Goal: Check status: Check status

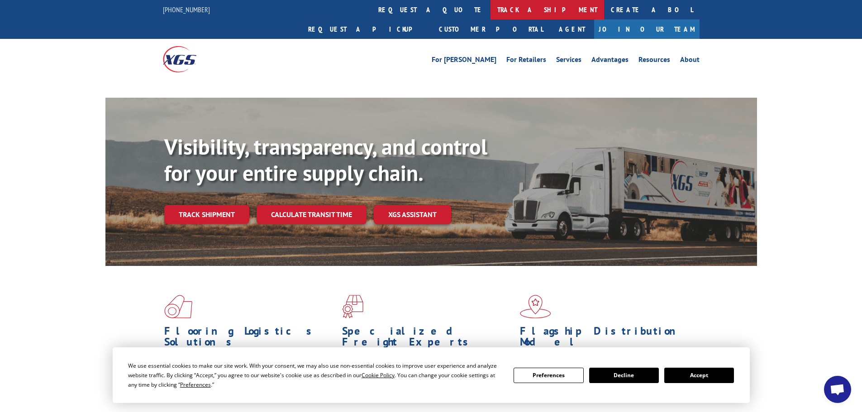
click at [491, 5] on link "track a shipment" at bounding box center [548, 9] width 114 height 19
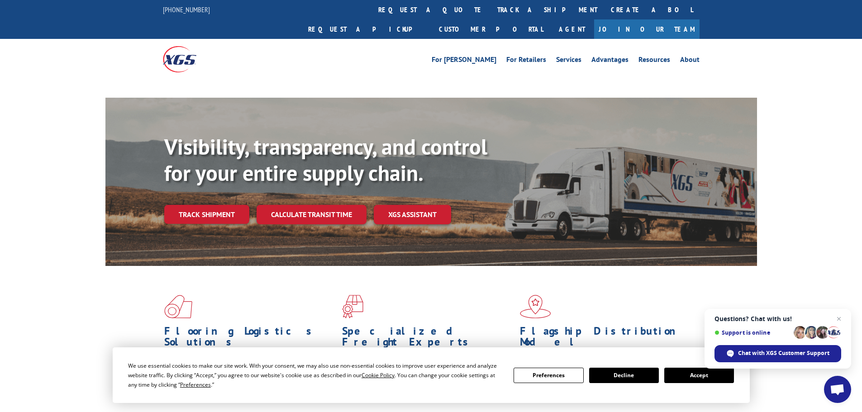
click at [699, 375] on button "Accept" at bounding box center [699, 375] width 70 height 15
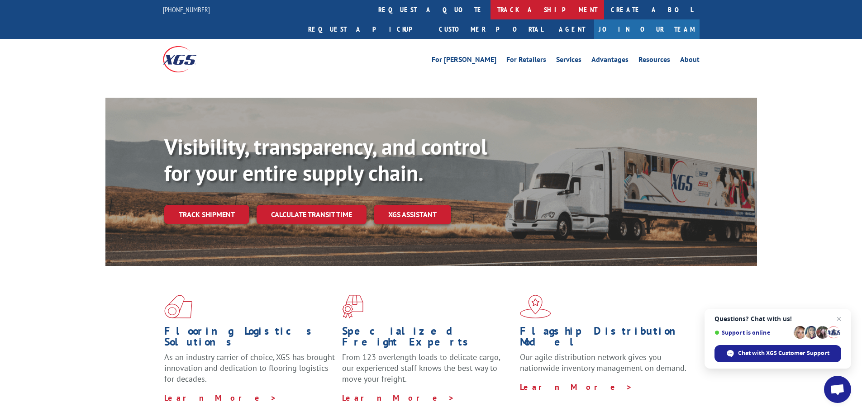
click at [491, 8] on link "track a shipment" at bounding box center [548, 9] width 114 height 19
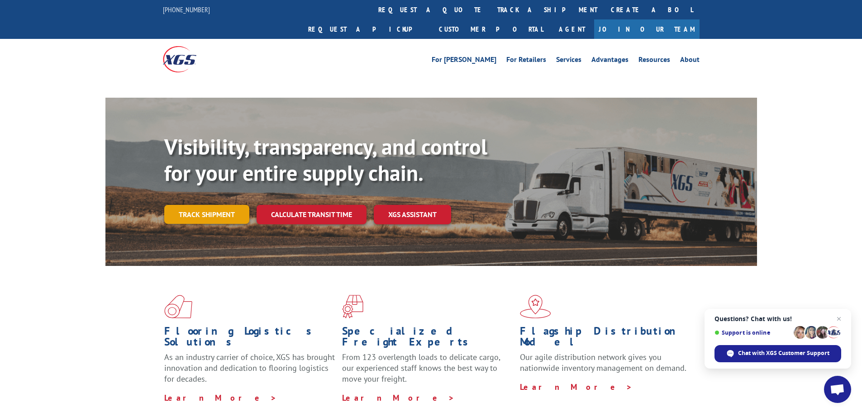
click at [192, 205] on link "Track shipment" at bounding box center [206, 214] width 85 height 19
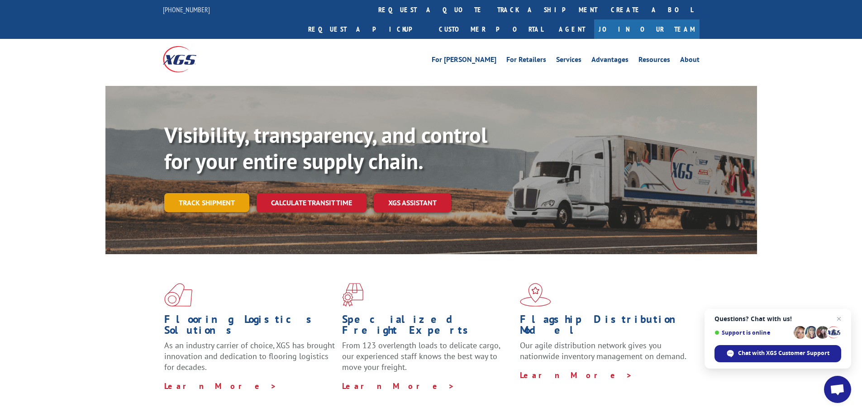
click at [182, 193] on link "Track shipment" at bounding box center [206, 202] width 85 height 19
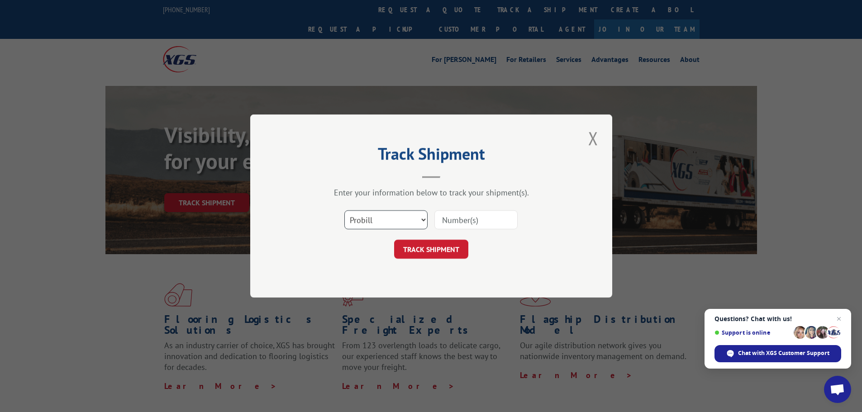
click at [396, 216] on select "Select category... Probill BOL PO" at bounding box center [385, 219] width 83 height 19
select select "bol"
click at [344, 210] on select "Select category... Probill BOL PO" at bounding box center [385, 219] width 83 height 19
click at [466, 221] on input at bounding box center [476, 219] width 83 height 19
paste input "4846982"
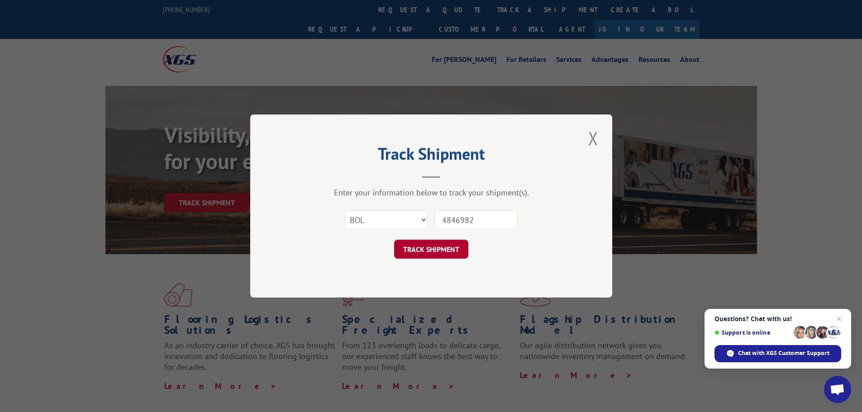
type input "4846982"
click at [431, 249] on button "TRACK SHIPMENT" at bounding box center [431, 249] width 74 height 19
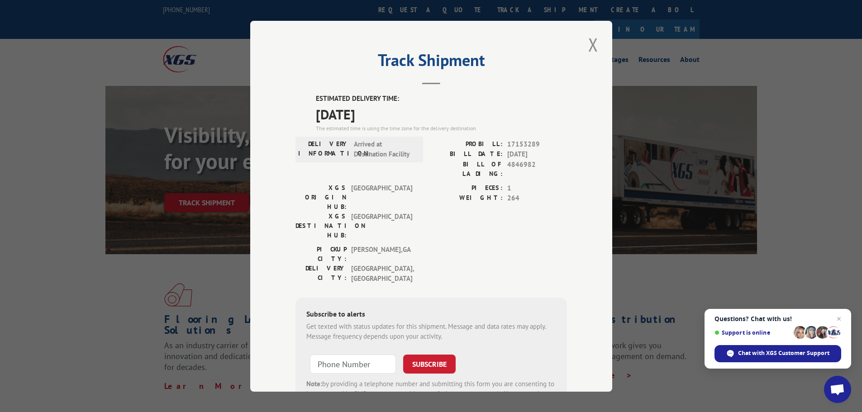
click at [588, 43] on button "Close modal" at bounding box center [593, 44] width 15 height 25
